Goal: Check status

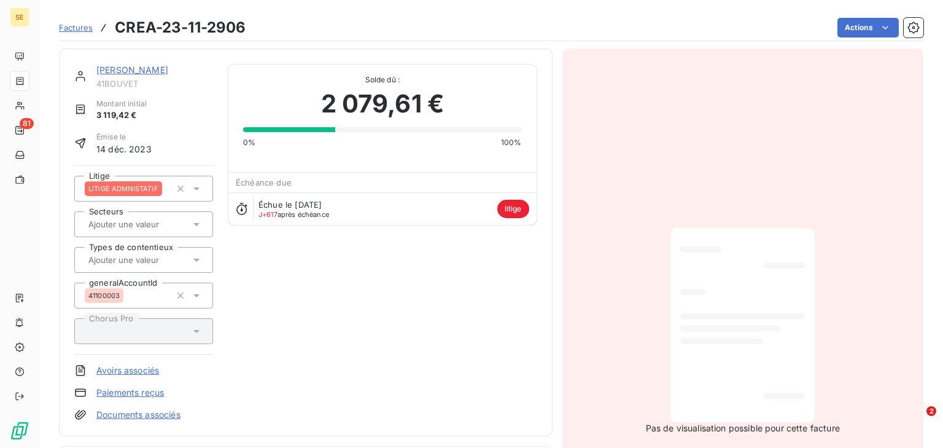
scroll to position [246, 0]
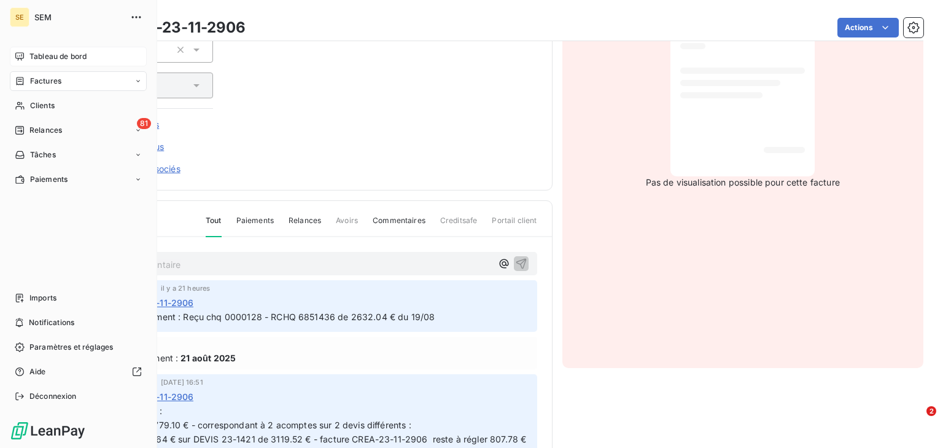
click at [27, 59] on div "Tableau de bord" at bounding box center [78, 57] width 137 height 20
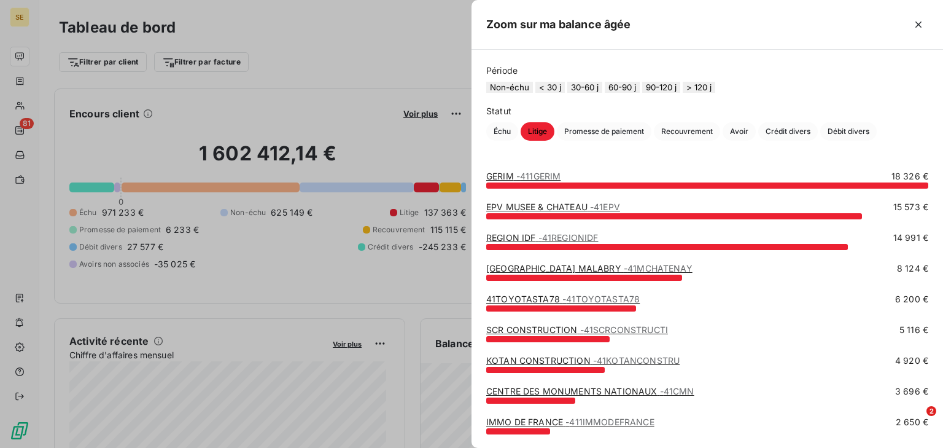
click at [680, 93] on button "90-120 j" at bounding box center [661, 87] width 38 height 11
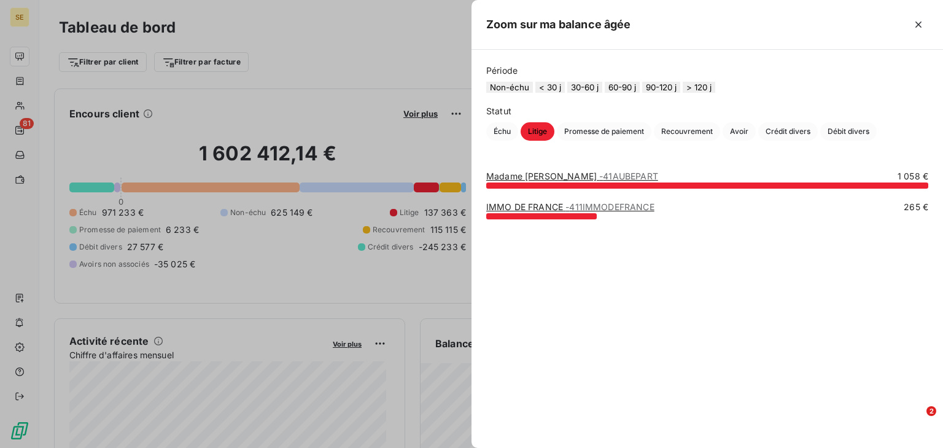
click at [638, 93] on button "60-90 j" at bounding box center [622, 87] width 35 height 11
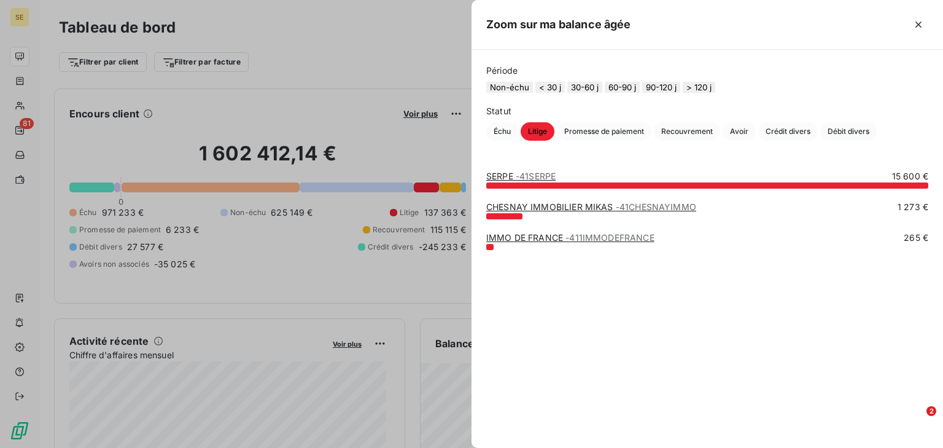
click at [598, 93] on button "30-60 j" at bounding box center [584, 87] width 35 height 11
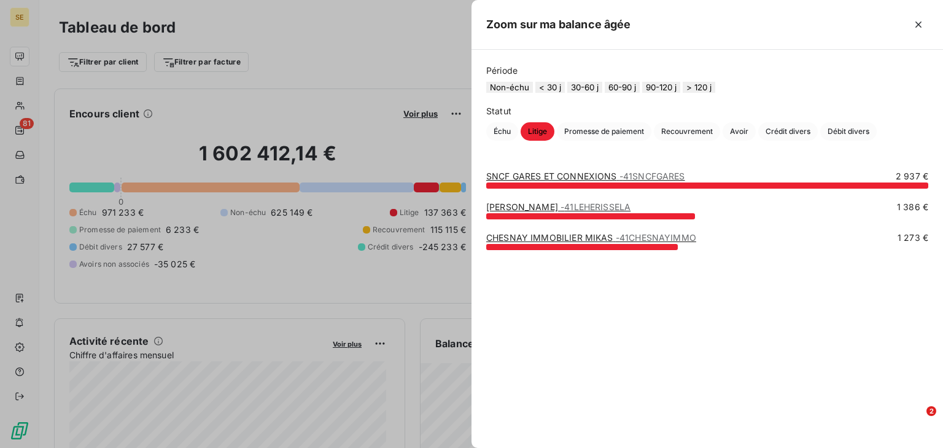
click at [557, 93] on button "< 30 j" at bounding box center [549, 87] width 29 height 11
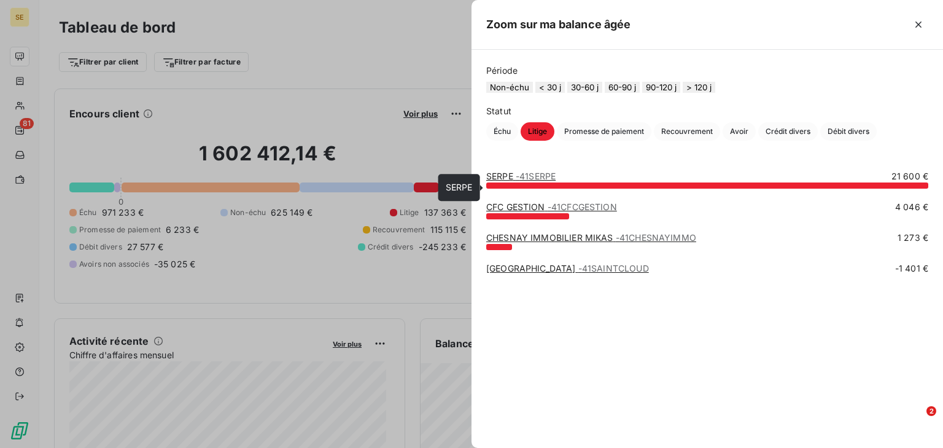
click at [540, 181] on span "- 41SERPE" at bounding box center [536, 176] width 40 height 10
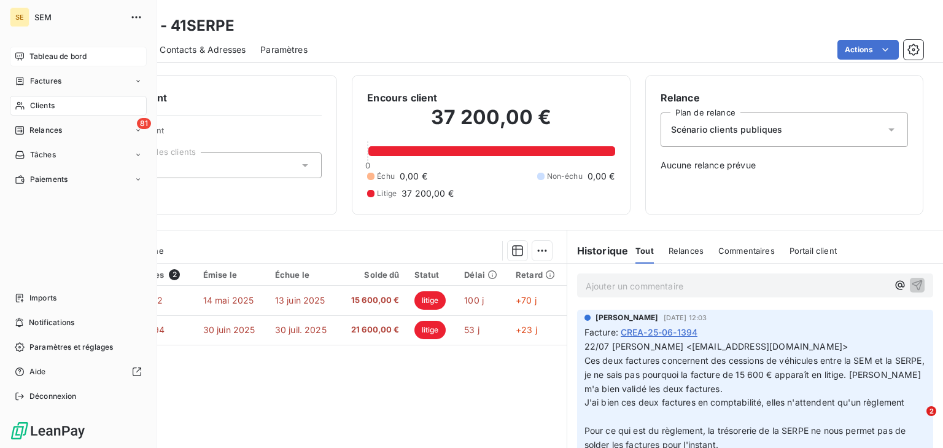
click at [34, 52] on span "Tableau de bord" at bounding box center [57, 56] width 57 height 11
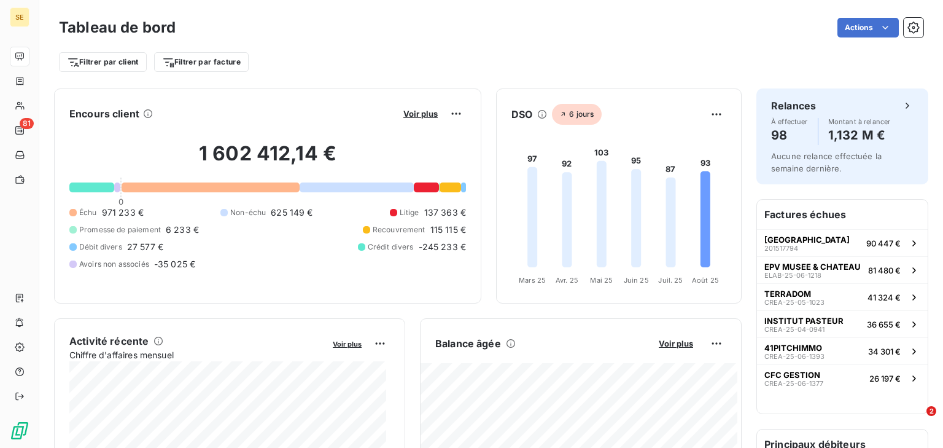
click at [456, 64] on div "Filtrer par client Filtrer par facture" at bounding box center [491, 61] width 864 height 23
click at [665, 347] on span "Voir plus" at bounding box center [676, 343] width 34 height 10
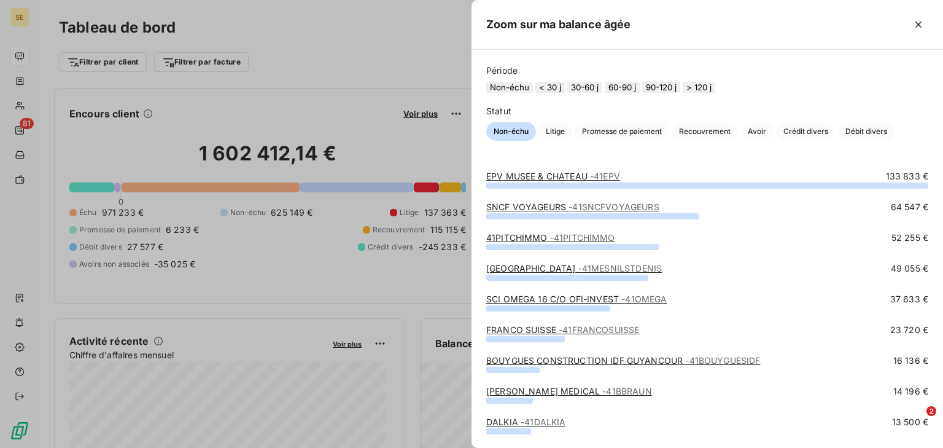
click at [554, 93] on button "< 30 j" at bounding box center [549, 87] width 29 height 11
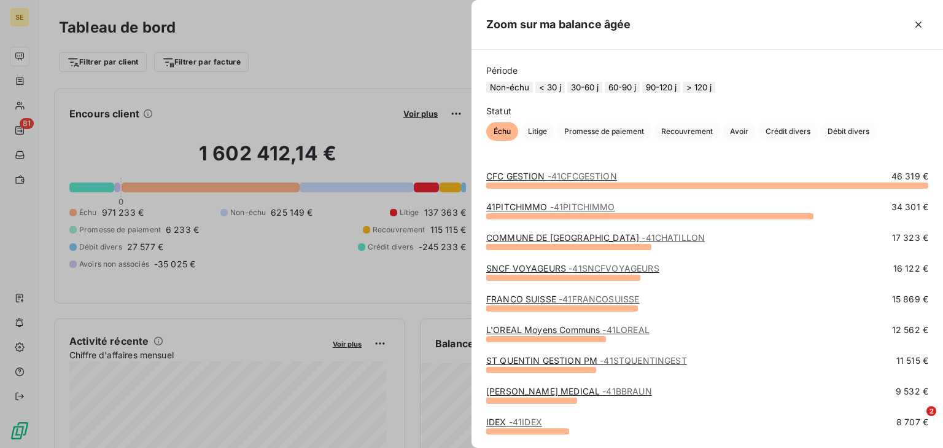
click at [567, 181] on span "- 41CFCGESTION" at bounding box center [582, 176] width 69 height 10
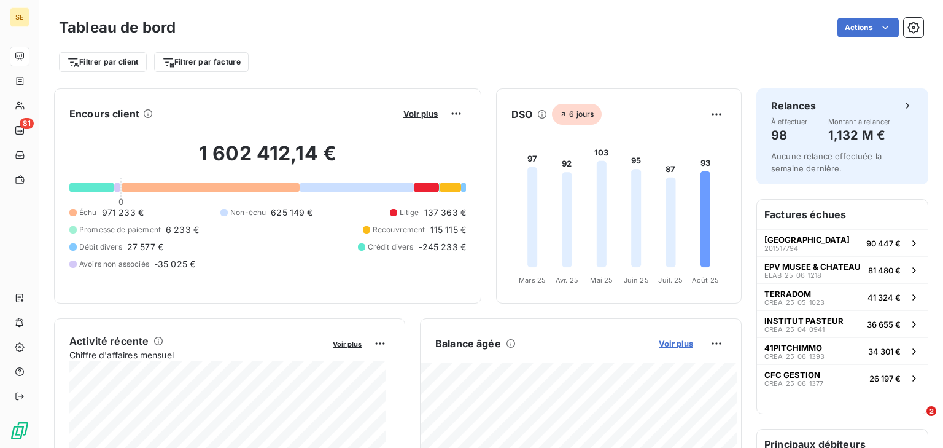
click at [662, 343] on span "Voir plus" at bounding box center [676, 343] width 34 height 10
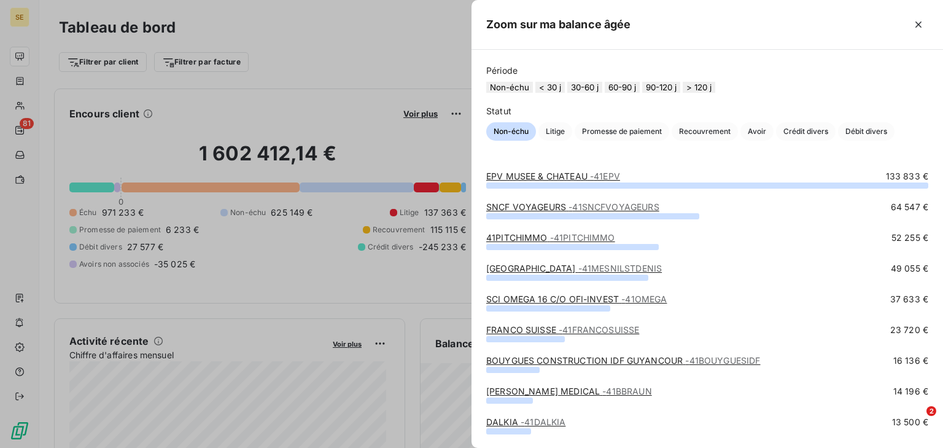
click at [555, 88] on button "< 30 j" at bounding box center [549, 87] width 29 height 11
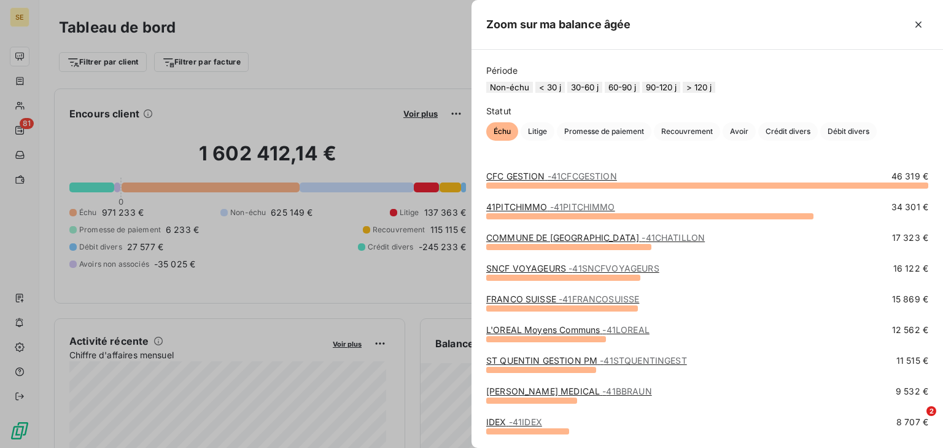
click at [596, 93] on button "30-60 j" at bounding box center [584, 87] width 35 height 11
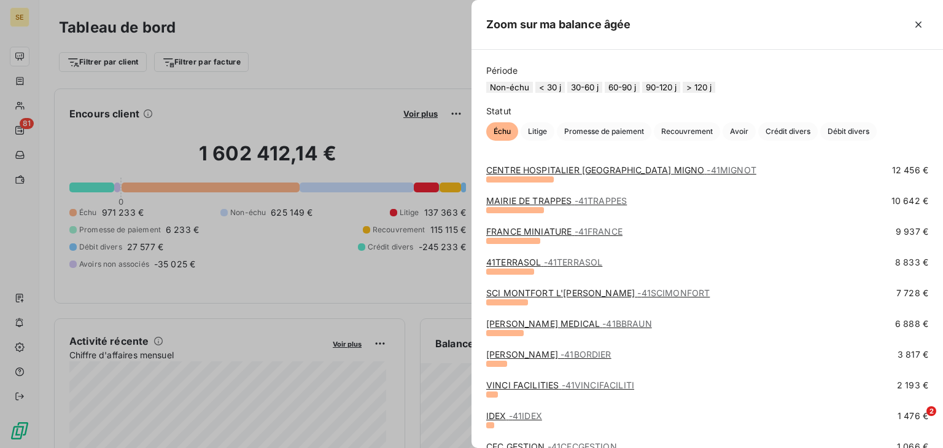
scroll to position [147, 0]
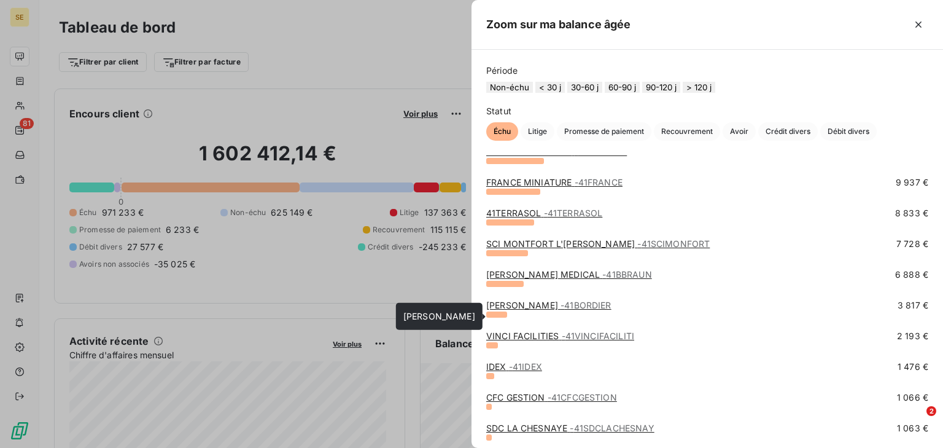
click at [561, 310] on span "- 41BORDIER" at bounding box center [586, 305] width 51 height 10
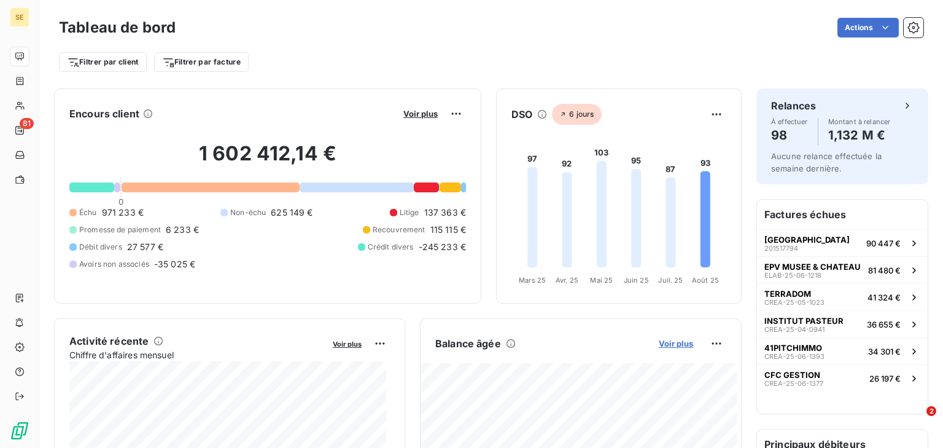
click at [668, 345] on span "Voir plus" at bounding box center [676, 343] width 34 height 10
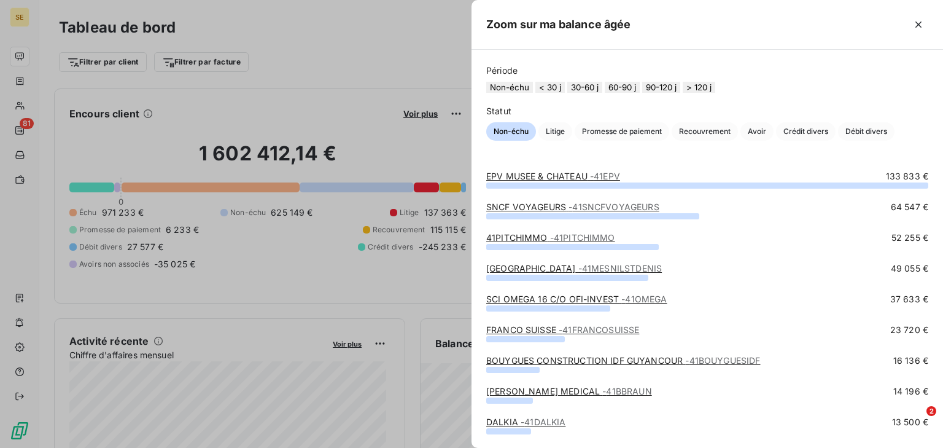
click at [388, 248] on div at bounding box center [471, 224] width 943 height 448
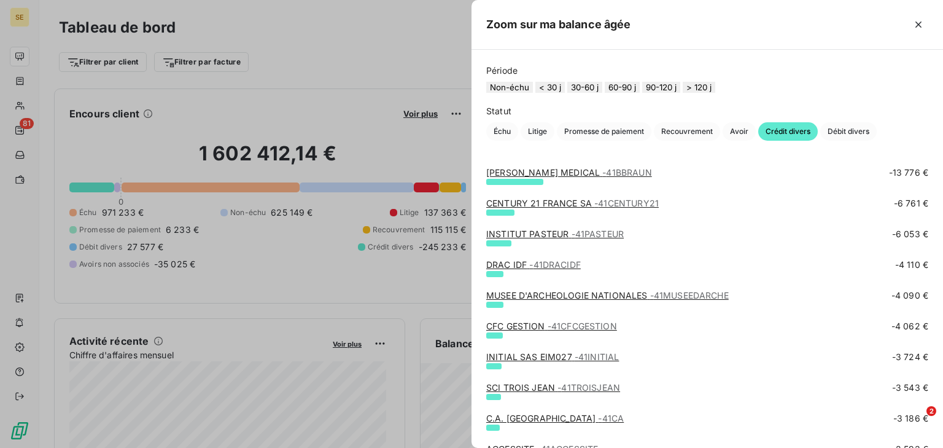
scroll to position [49, 0]
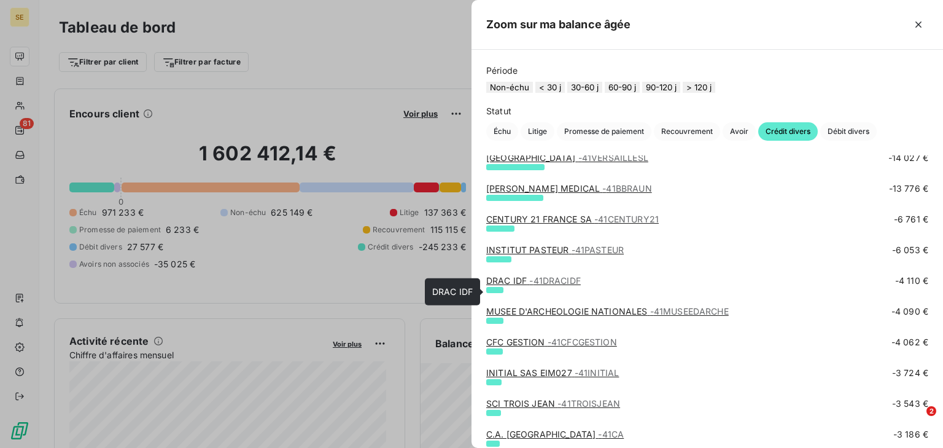
click at [539, 285] on span "- 41DRACIDF" at bounding box center [555, 280] width 52 height 10
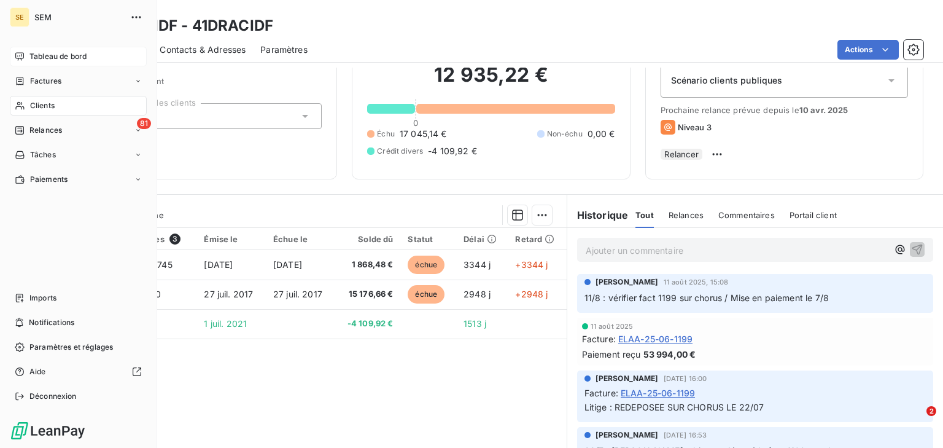
click at [41, 54] on span "Tableau de bord" at bounding box center [57, 56] width 57 height 11
